Goal: Communication & Community: Participate in discussion

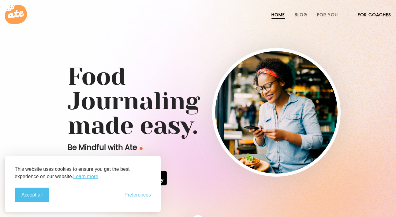
click at [366, 18] on li "For Coaches" at bounding box center [373, 14] width 33 height 15
click at [366, 16] on link "For Coaches" at bounding box center [373, 14] width 33 height 5
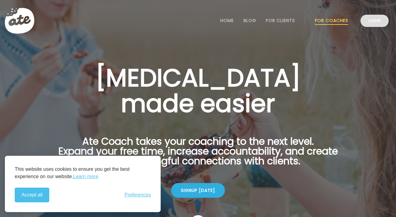
click at [371, 23] on link "Login" at bounding box center [374, 21] width 28 height 12
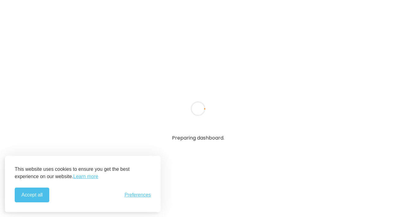
type textarea "**********"
type input "**********"
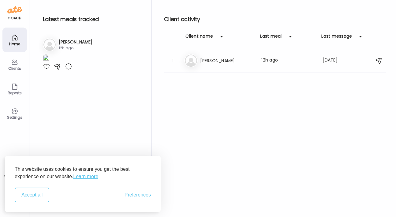
click at [38, 190] on button "Accept all" at bounding box center [32, 194] width 35 height 15
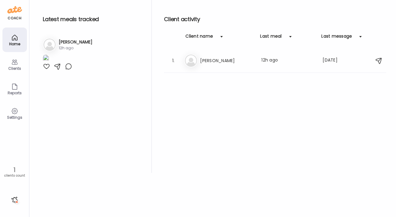
click at [18, 64] on icon at bounding box center [14, 61] width 7 height 7
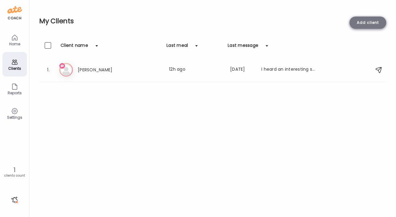
click at [363, 22] on div "Add client" at bounding box center [367, 23] width 37 height 12
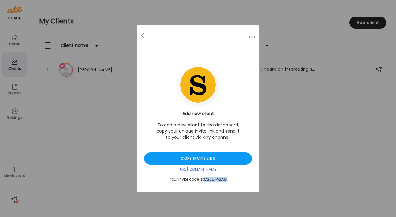
drag, startPoint x: 231, startPoint y: 178, endPoint x: 202, endPoint y: 179, distance: 29.3
click at [202, 179] on div "Your invite code is: CSJQ-4SAG" at bounding box center [198, 179] width 108 height 5
copy div "CSJQ-4SAG"
click at [206, 156] on div "Copy invite link" at bounding box center [198, 158] width 108 height 12
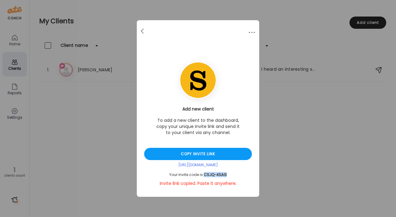
drag, startPoint x: 231, startPoint y: 174, endPoint x: 202, endPoint y: 175, distance: 28.8
click at [202, 175] on div "Your invite code is: CSJQ-4SAG" at bounding box center [198, 174] width 108 height 5
copy div "CSJQ-4SAG"
click at [109, 113] on div "Ate Coach Dashboard Wahoo! It’s official Take a moment to set up your Coach Pro…" at bounding box center [198, 108] width 396 height 217
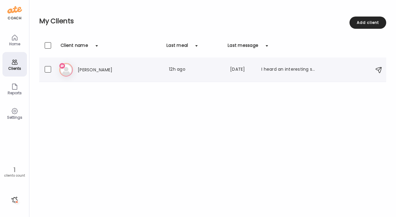
click at [281, 68] on div "I heard an interesting saying. "You should get you BBGS every day. Berries, bea…" at bounding box center [288, 69] width 54 height 7
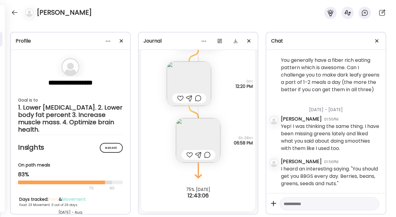
scroll to position [491, 0]
click at [322, 206] on textarea at bounding box center [323, 203] width 80 height 7
type textarea "**********"
click at [373, 204] on div at bounding box center [371, 203] width 9 height 9
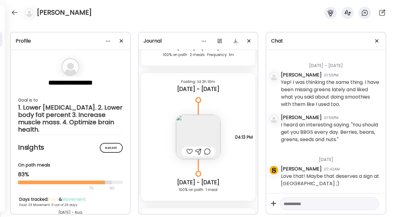
scroll to position [6515, 0]
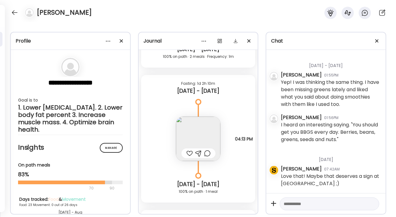
click at [215, 134] on img at bounding box center [198, 138] width 44 height 44
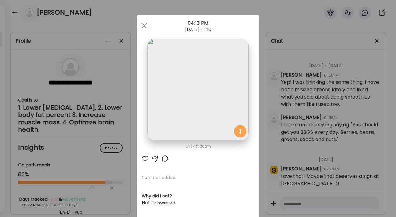
click at [144, 160] on div at bounding box center [145, 158] width 7 height 7
click at [165, 159] on div at bounding box center [164, 158] width 7 height 7
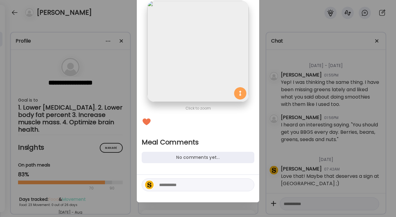
scroll to position [38, 0]
click at [196, 187] on textarea at bounding box center [200, 184] width 83 height 7
type textarea "*"
type textarea "****"
click at [248, 186] on div at bounding box center [247, 184] width 9 height 9
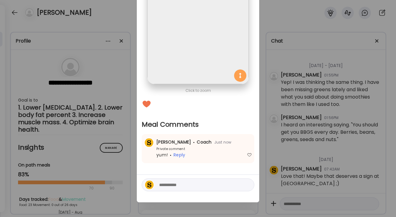
scroll to position [56, 0]
click at [264, 131] on div "Ate Coach Dashboard Wahoo! It’s official Take a moment to set up your Coach Pro…" at bounding box center [198, 108] width 396 height 217
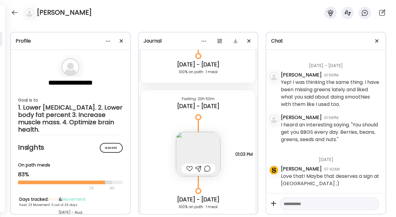
scroll to position [6652, 0]
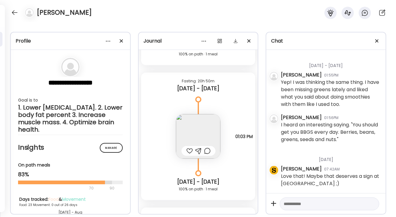
click at [202, 138] on img at bounding box center [198, 136] width 44 height 44
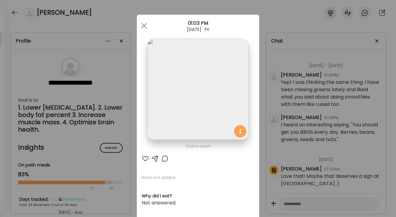
scroll to position [0, 0]
click at [145, 157] on div at bounding box center [145, 158] width 7 height 7
click at [142, 23] on div at bounding box center [144, 26] width 12 height 12
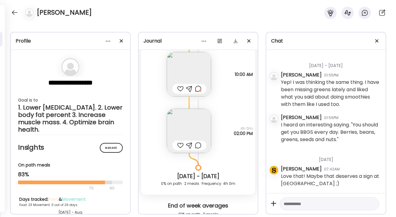
scroll to position [6849, 0]
click at [197, 89] on div at bounding box center [198, 88] width 6 height 7
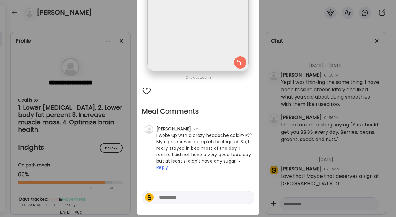
scroll to position [71, 0]
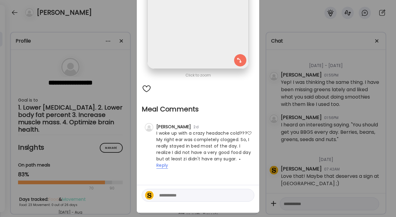
click at [164, 166] on span "Reply" at bounding box center [162, 165] width 12 height 6
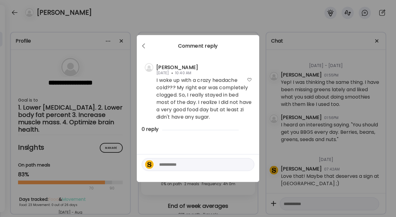
scroll to position [0, 0]
click at [177, 167] on textarea at bounding box center [200, 164] width 83 height 7
type textarea "**********"
drag, startPoint x: 179, startPoint y: 165, endPoint x: 158, endPoint y: 153, distance: 24.4
click at [158, 153] on div "**********" at bounding box center [198, 161] width 112 height 20
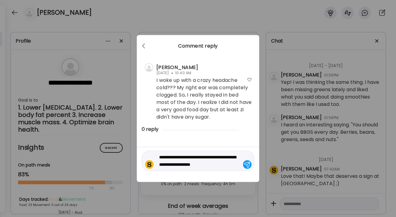
type textarea "**********"
click at [246, 167] on div at bounding box center [247, 164] width 9 height 9
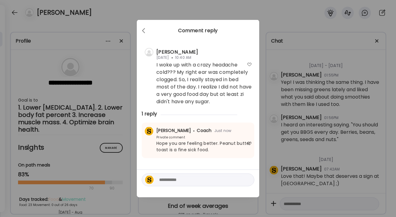
click at [147, 12] on div "Ate Coach Dashboard Wahoo! It’s official Take a moment to set up your Coach Pro…" at bounding box center [198, 108] width 396 height 217
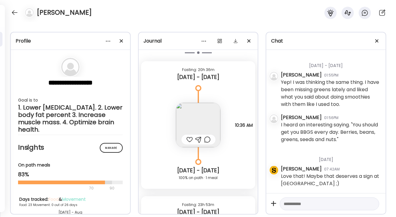
scroll to position [7028, 0]
click at [203, 116] on img at bounding box center [198, 124] width 44 height 44
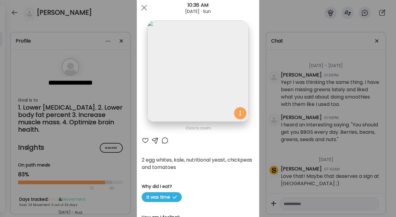
scroll to position [17, 0]
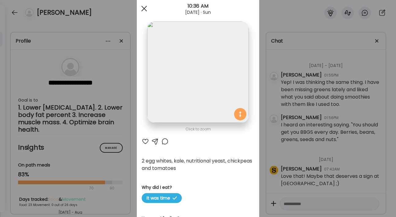
click at [144, 6] on div at bounding box center [144, 8] width 12 height 12
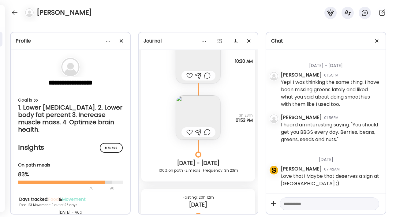
scroll to position [7228, 0]
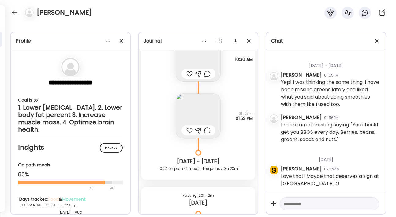
click at [207, 59] on img at bounding box center [198, 59] width 44 height 44
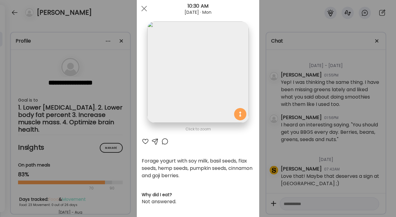
click at [143, 140] on div at bounding box center [145, 141] width 7 height 7
click at [143, 9] on div at bounding box center [144, 8] width 12 height 12
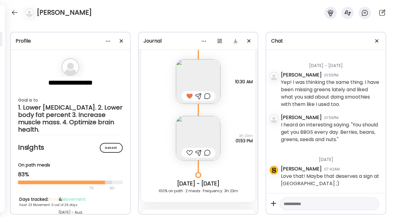
scroll to position [7201, 0]
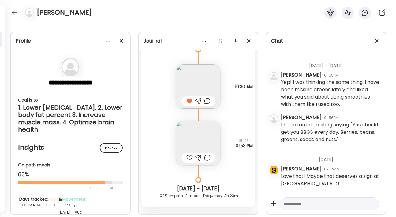
click at [194, 147] on img at bounding box center [198, 143] width 44 height 44
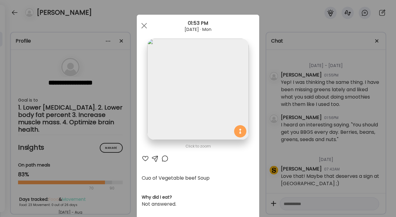
scroll to position [0, 0]
click at [145, 23] on div at bounding box center [144, 26] width 12 height 12
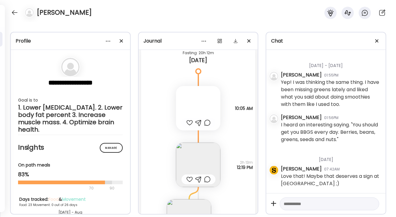
scroll to position [7374, 0]
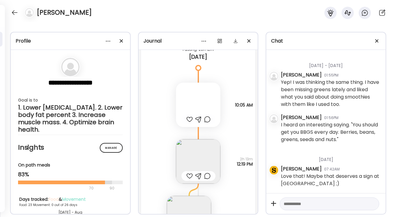
click at [206, 104] on div at bounding box center [198, 105] width 44 height 44
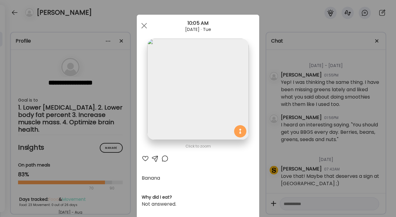
scroll to position [0, 0]
click at [144, 25] on div at bounding box center [144, 26] width 12 height 12
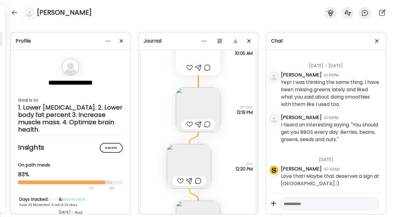
scroll to position [7455, 0]
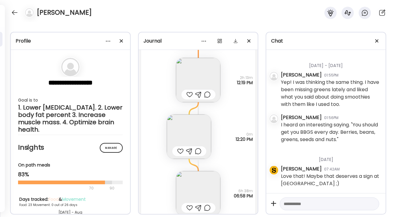
click at [202, 84] on img at bounding box center [198, 80] width 44 height 44
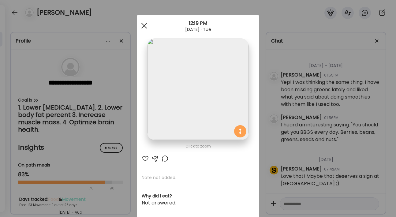
click at [146, 24] on div at bounding box center [144, 26] width 12 height 12
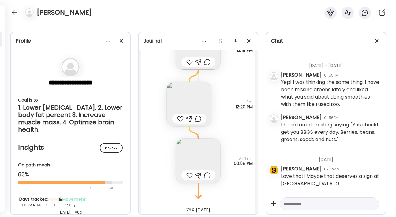
scroll to position [7508, 0]
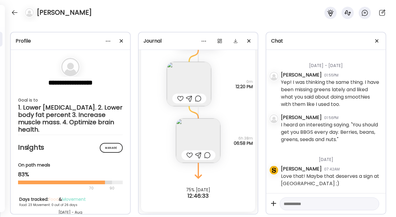
click at [192, 76] on img at bounding box center [189, 84] width 44 height 44
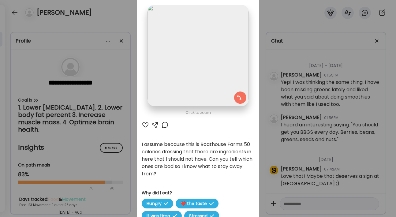
scroll to position [35, 0]
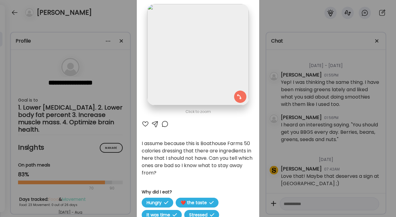
click at [166, 123] on div at bounding box center [164, 123] width 7 height 7
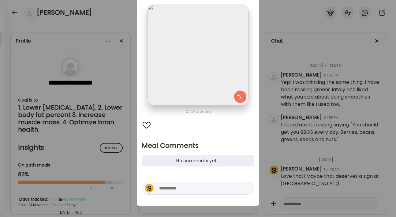
click at [169, 189] on textarea at bounding box center [200, 187] width 83 height 7
type textarea "*"
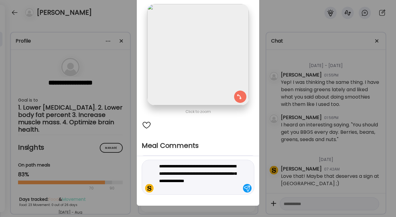
drag, startPoint x: 188, startPoint y: 181, endPoint x: 193, endPoint y: 186, distance: 6.5
click at [193, 186] on textarea "**********" at bounding box center [200, 176] width 83 height 29
type textarea "**********"
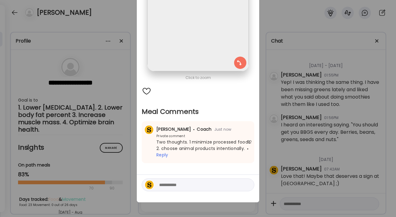
scroll to position [68, 0]
click at [248, 149] on span at bounding box center [247, 148] width 1 height 1
click at [213, 138] on div "[PERSON_NAME] Coach Just now Private comment Two thoughts. 1 minimize processed…" at bounding box center [198, 142] width 112 height 42
click at [171, 184] on textarea at bounding box center [200, 184] width 83 height 7
type textarea "*"
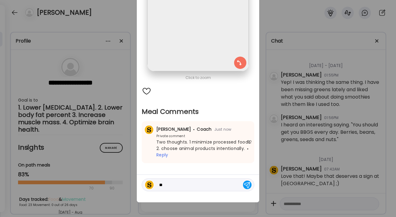
type textarea "*"
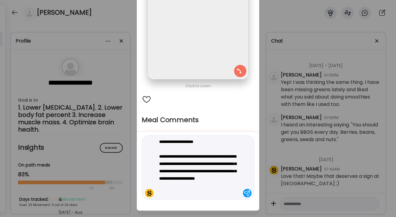
scroll to position [59, 0]
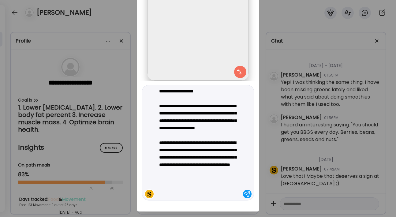
drag, startPoint x: 175, startPoint y: 185, endPoint x: 158, endPoint y: 185, distance: 17.1
click at [158, 185] on div "**********" at bounding box center [198, 143] width 112 height 116
click at [203, 195] on textarea "**********" at bounding box center [200, 142] width 83 height 110
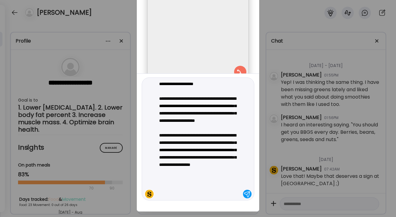
drag, startPoint x: 190, startPoint y: 186, endPoint x: 229, endPoint y: 194, distance: 39.7
click at [229, 194] on textarea "**********" at bounding box center [200, 138] width 83 height 117
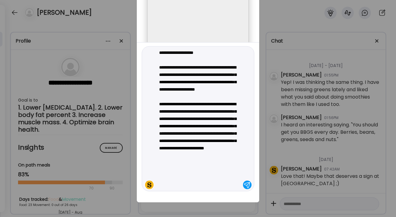
scroll to position [68, 0]
click at [225, 141] on textarea "**********" at bounding box center [200, 118] width 83 height 139
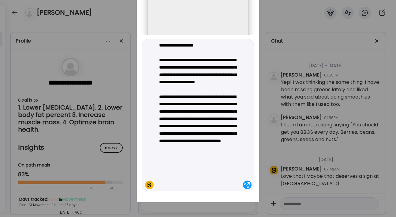
click at [173, 177] on textarea "**********" at bounding box center [200, 115] width 83 height 147
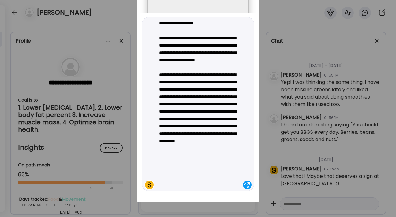
type textarea "**********"
click at [245, 184] on div at bounding box center [247, 184] width 9 height 9
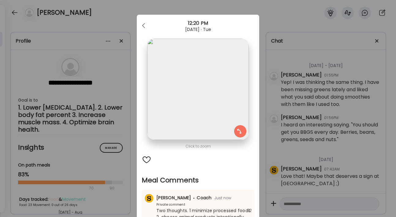
scroll to position [0, 0]
click at [144, 26] on div at bounding box center [144, 26] width 12 height 12
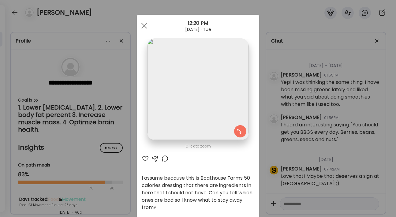
click at [127, 21] on div "Ate Coach Dashboard Wahoo! It’s official Take a moment to set up your Coach Pro…" at bounding box center [198, 108] width 396 height 217
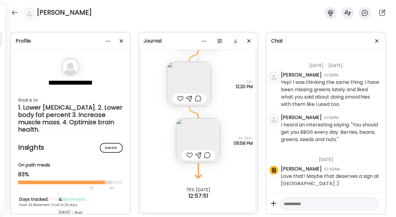
click at [203, 131] on img at bounding box center [198, 140] width 44 height 44
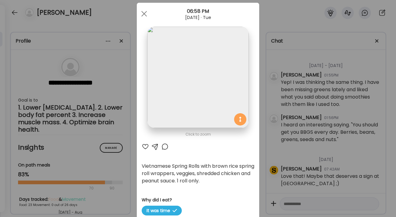
scroll to position [10, 0]
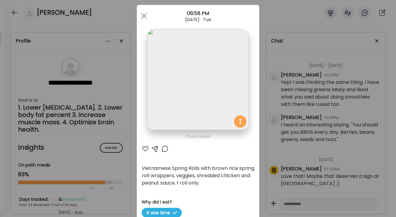
click at [165, 147] on div at bounding box center [164, 148] width 7 height 7
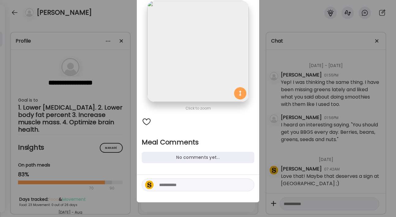
scroll to position [38, 0]
click at [173, 185] on textarea at bounding box center [200, 184] width 83 height 7
type textarea "**********"
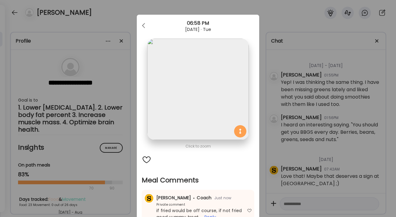
scroll to position [0, 0]
click at [148, 9] on div "Ate Coach Dashboard Wahoo! It’s official Take a moment to set up your Coach Pro…" at bounding box center [198, 108] width 396 height 217
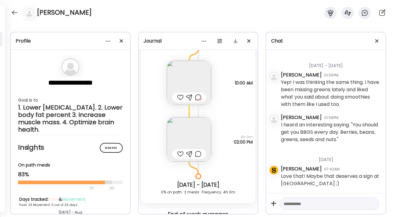
scroll to position [6840, 0]
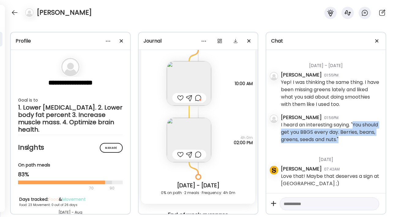
drag, startPoint x: 354, startPoint y: 123, endPoint x: 358, endPoint y: 137, distance: 14.8
click at [358, 137] on div "I heard an interesting saying. "You should get you BBGS every day. Berries, bea…" at bounding box center [331, 132] width 100 height 22
copy div "You should get you BBGS every day. Berries, beans, greens, seeds and nuts.""
